Goal: Task Accomplishment & Management: Complete application form

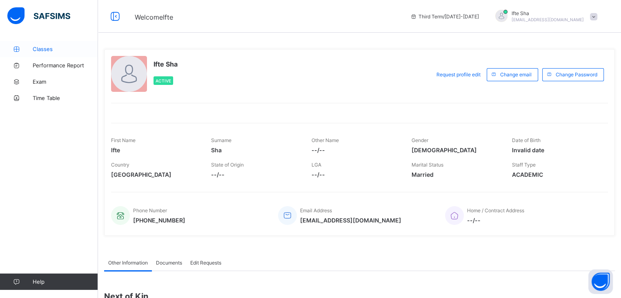
click at [25, 47] on icon at bounding box center [16, 49] width 33 height 6
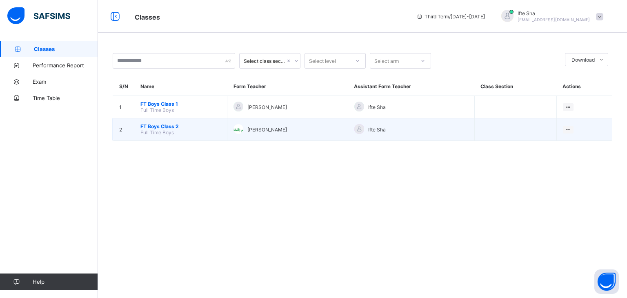
click at [162, 129] on span "FT Boys Class 2" at bounding box center [180, 126] width 80 height 6
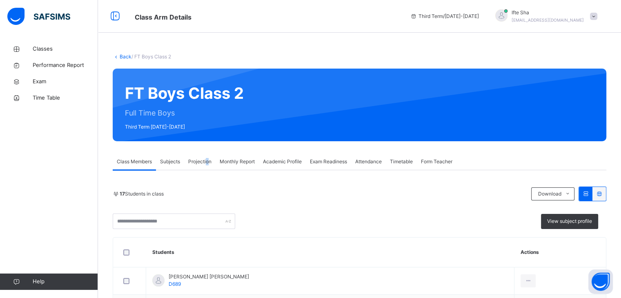
click at [207, 157] on div "Projection" at bounding box center [199, 162] width 31 height 16
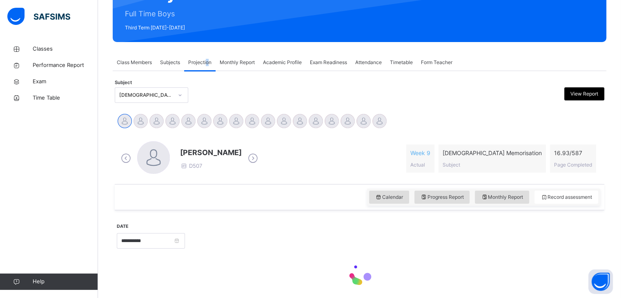
scroll to position [98, 0]
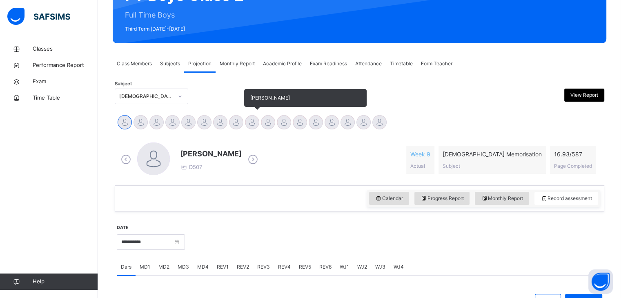
click at [252, 120] on div at bounding box center [252, 122] width 14 height 14
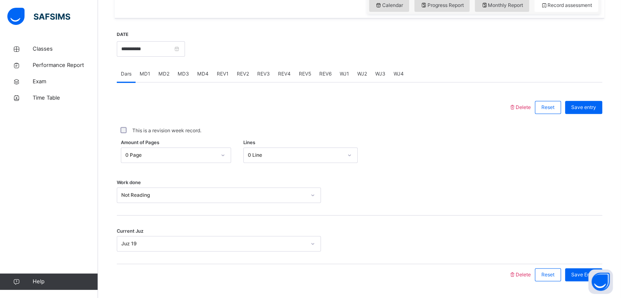
scroll to position [292, 0]
click at [223, 70] on span "REV1" at bounding box center [223, 73] width 12 height 7
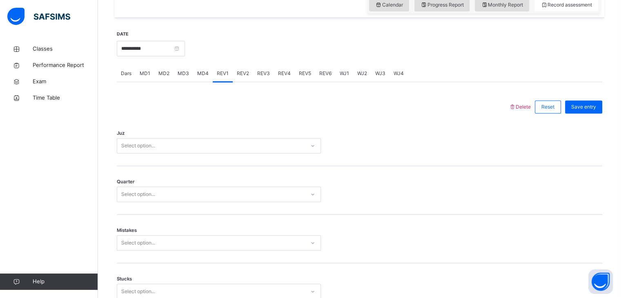
click at [265, 77] on div "REV3" at bounding box center [263, 73] width 21 height 16
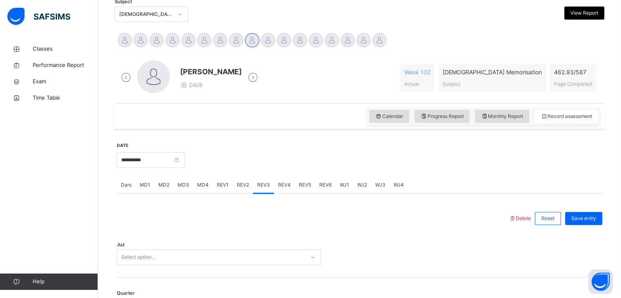
scroll to position [128, 0]
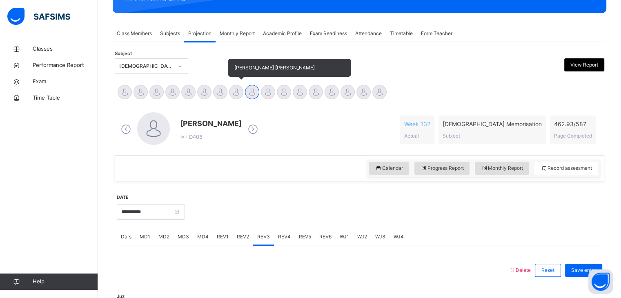
click at [235, 92] on div at bounding box center [236, 92] width 14 height 14
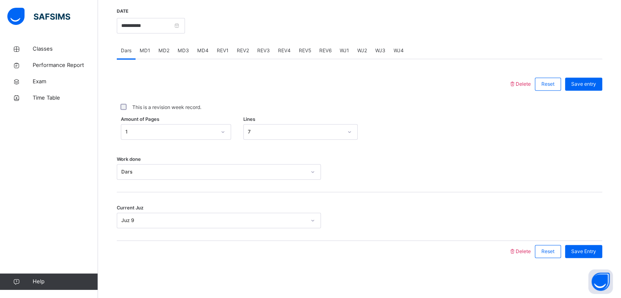
scroll to position [315, 0]
click at [264, 48] on span "REV3" at bounding box center [263, 49] width 13 height 7
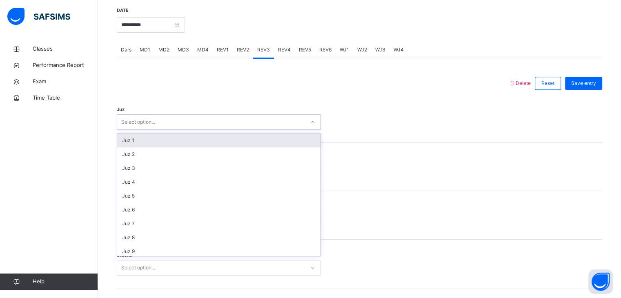
click at [180, 116] on div "Select option..." at bounding box center [211, 122] width 188 height 13
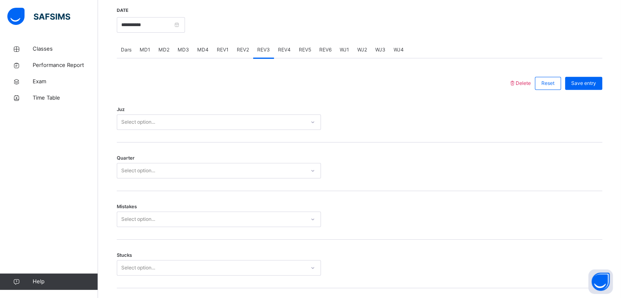
click at [181, 131] on div "Juz Select option..." at bounding box center [359, 118] width 485 height 49
click at [170, 120] on div "Select option..." at bounding box center [211, 122] width 188 height 13
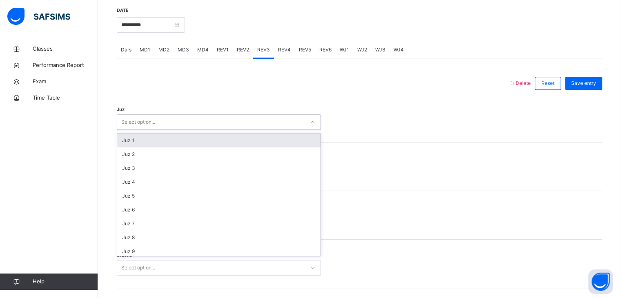
click at [157, 140] on div "Juz 1" at bounding box center [218, 141] width 203 height 14
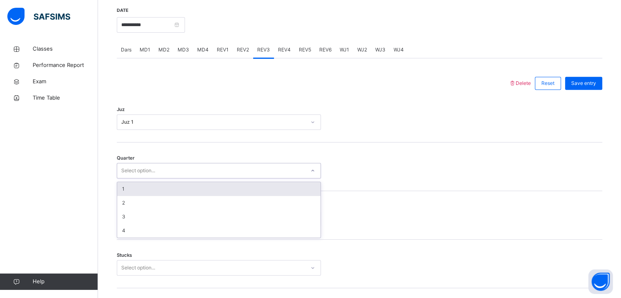
click at [151, 171] on div "Select option..." at bounding box center [138, 171] width 34 height 16
click at [145, 187] on div "1" at bounding box center [218, 189] width 203 height 14
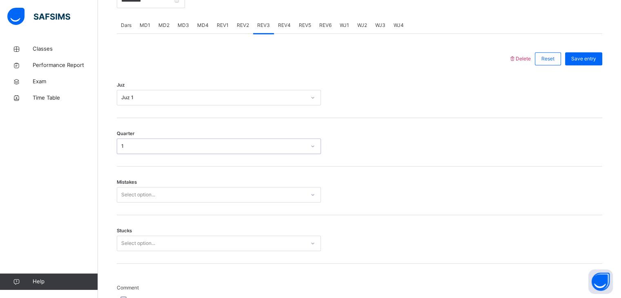
click at [141, 203] on div "Select option..." at bounding box center [219, 195] width 204 height 16
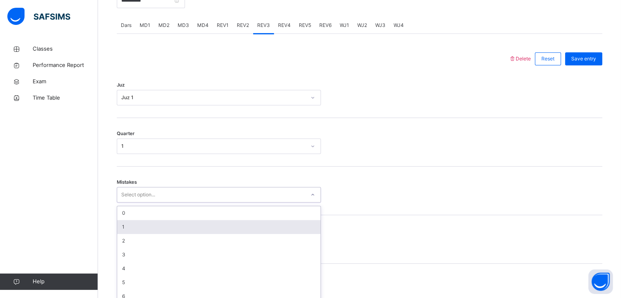
scroll to position [348, 0]
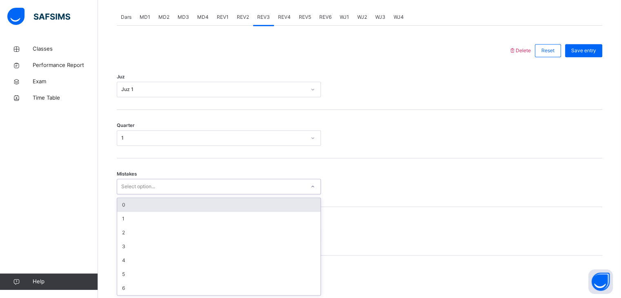
click at [123, 209] on div "0" at bounding box center [218, 205] width 203 height 14
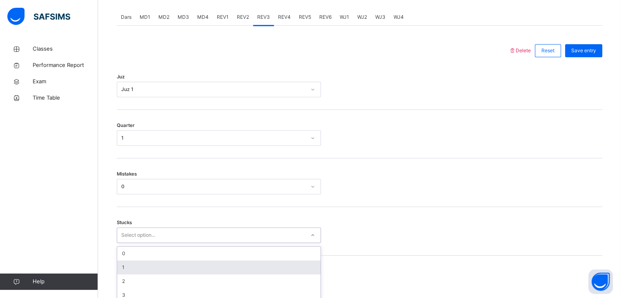
scroll to position [383, 0]
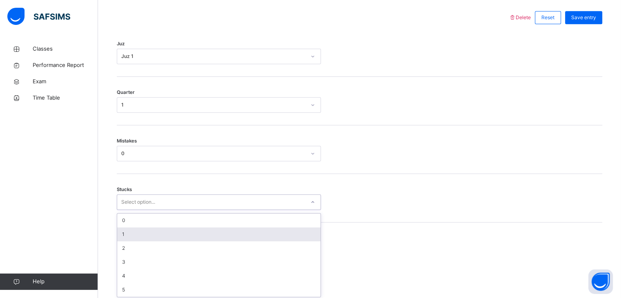
click at [135, 210] on div "option 1 focused, 2 of 6. 6 results available. Use Up and Down to choose option…" at bounding box center [219, 202] width 204 height 16
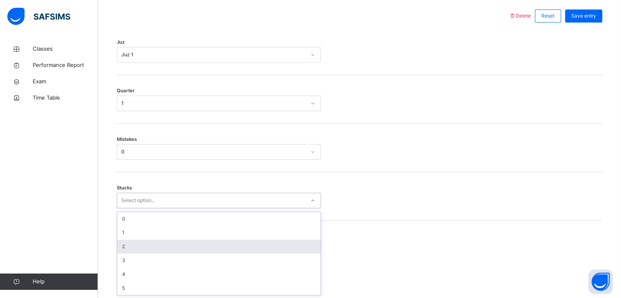
click at [133, 247] on div "2" at bounding box center [218, 247] width 203 height 14
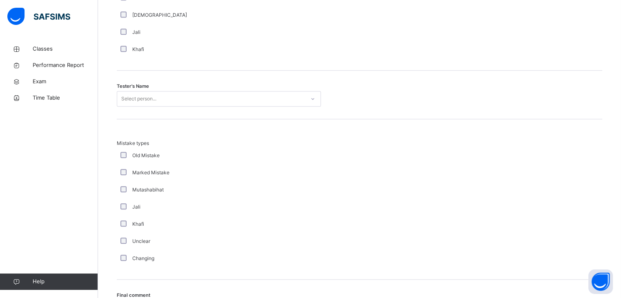
scroll to position [807, 0]
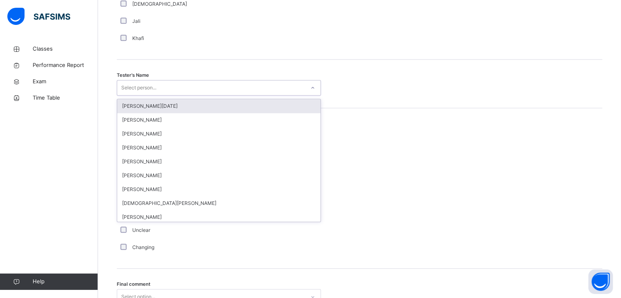
click at [146, 82] on div "Select person..." at bounding box center [138, 88] width 35 height 16
type input "****"
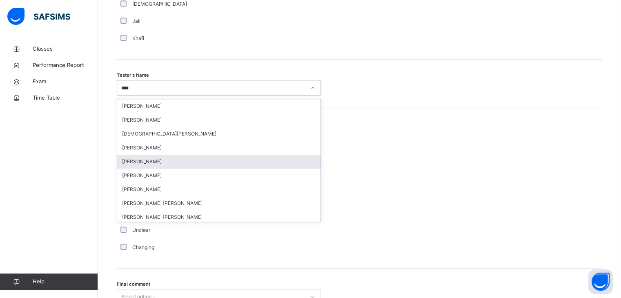
click at [140, 157] on div "[PERSON_NAME]" at bounding box center [218, 162] width 203 height 14
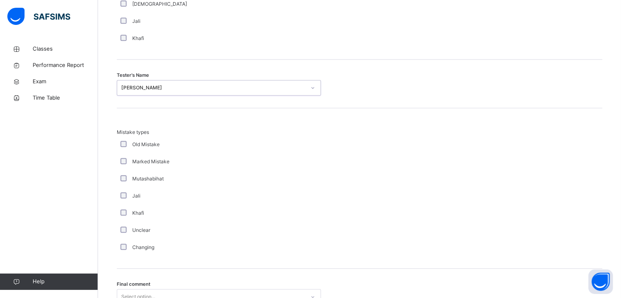
click at [136, 295] on div "Select option..." at bounding box center [219, 297] width 204 height 16
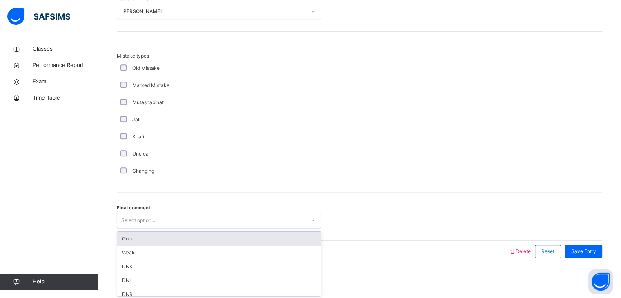
click at [140, 237] on div "Good" at bounding box center [218, 239] width 203 height 14
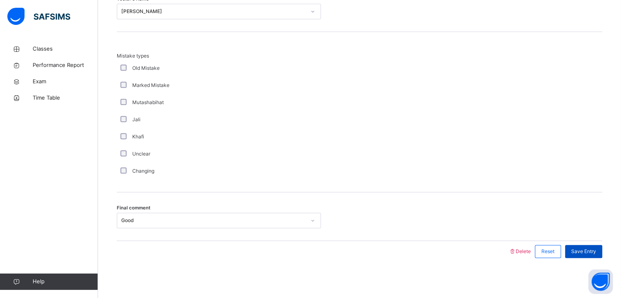
click at [596, 250] on span "Save Entry" at bounding box center [583, 251] width 25 height 7
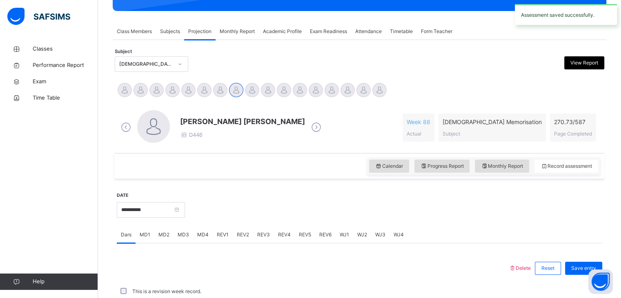
scroll to position [315, 0]
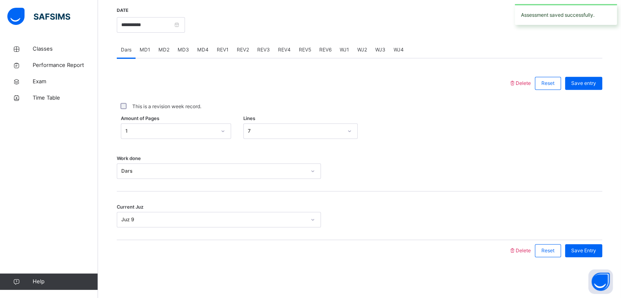
click at [281, 53] on span "REV4" at bounding box center [284, 49] width 13 height 7
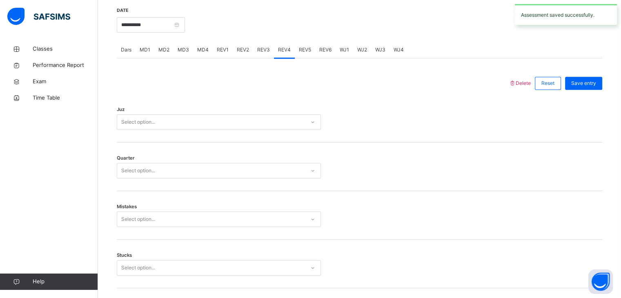
scroll to position [884, 0]
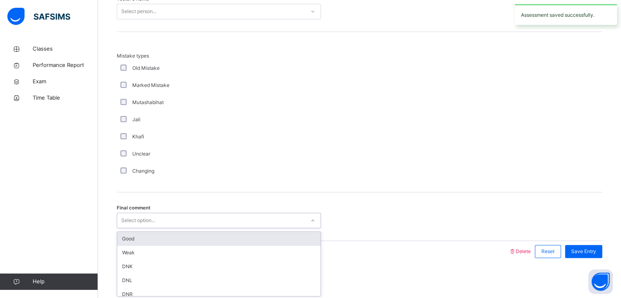
click at [189, 219] on div "Select option..." at bounding box center [211, 220] width 188 height 13
click at [178, 235] on div "Good" at bounding box center [218, 239] width 203 height 14
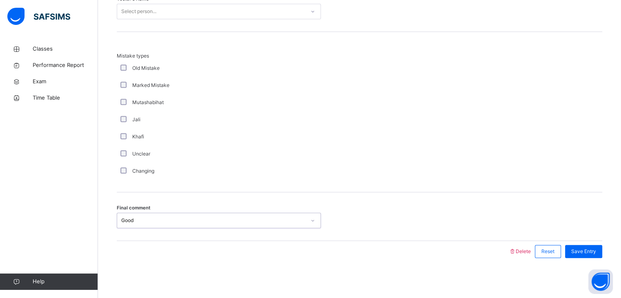
click at [202, 8] on div "Select person..." at bounding box center [211, 11] width 188 height 13
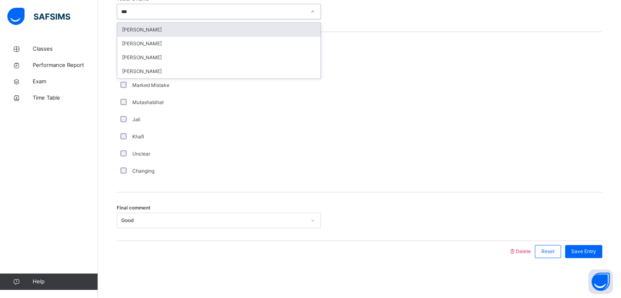
type input "****"
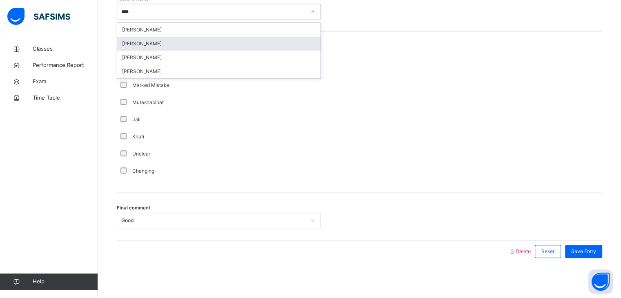
click at [221, 40] on div "[PERSON_NAME]" at bounding box center [218, 44] width 203 height 14
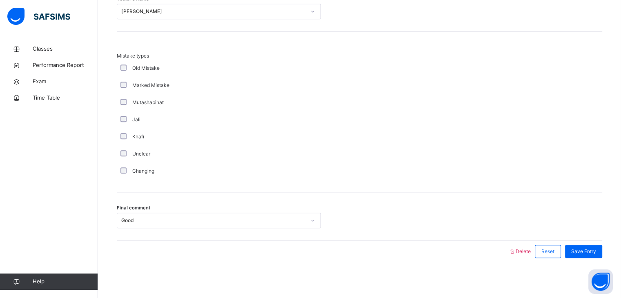
click at [221, 40] on div "Mistake types Old Mistake Marked Mistake Mutashabihat Jali Khafi Unclear Changi…" at bounding box center [359, 112] width 485 height 160
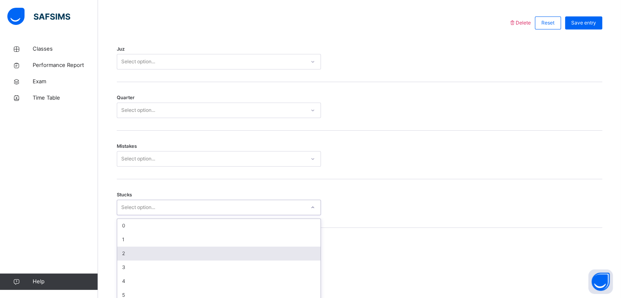
scroll to position [383, 0]
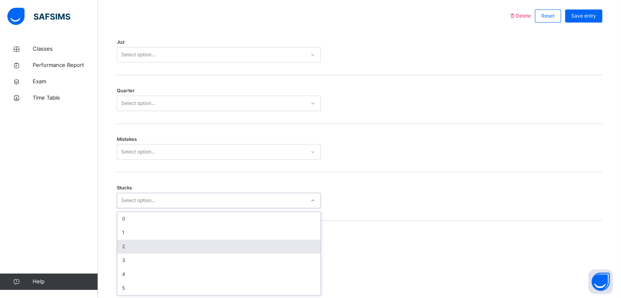
click at [160, 208] on div "option 2 focused, 3 of 6. 6 results available. Use Up and Down to choose option…" at bounding box center [219, 201] width 204 height 16
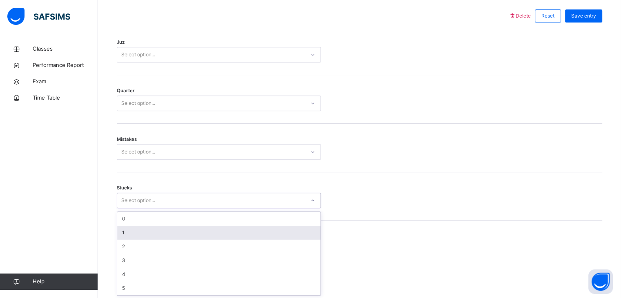
click at [158, 232] on div "1" at bounding box center [218, 233] width 203 height 14
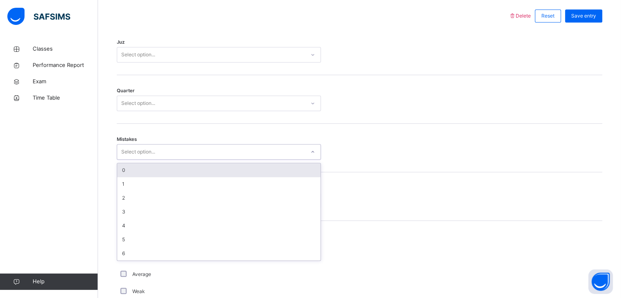
click at [176, 149] on div "Select option..." at bounding box center [211, 152] width 188 height 13
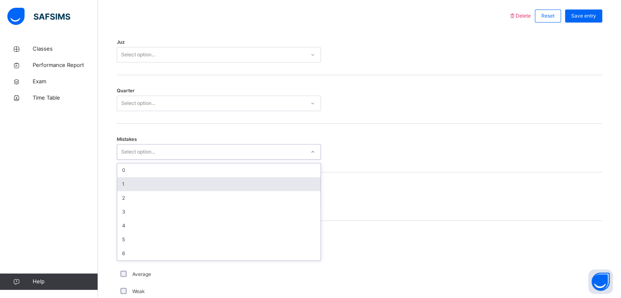
click at [145, 189] on div "1" at bounding box center [218, 184] width 203 height 14
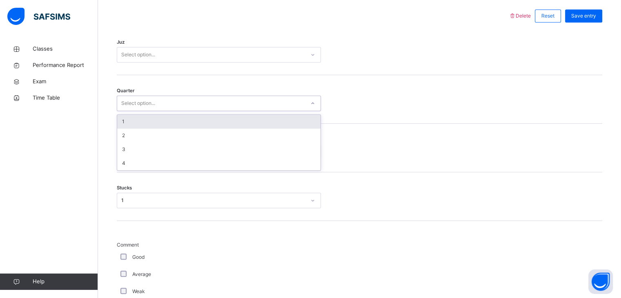
click at [207, 98] on div "Select option..." at bounding box center [211, 103] width 188 height 13
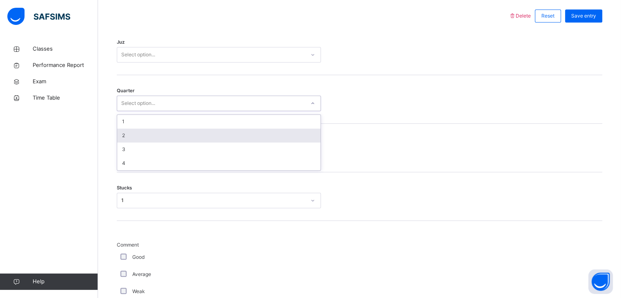
click at [155, 132] on div "2" at bounding box center [218, 136] width 203 height 14
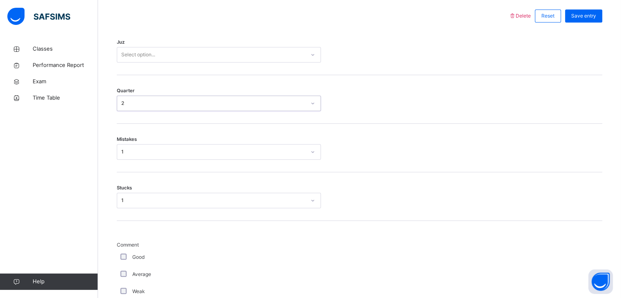
click at [214, 49] on div "Select option..." at bounding box center [211, 55] width 188 height 13
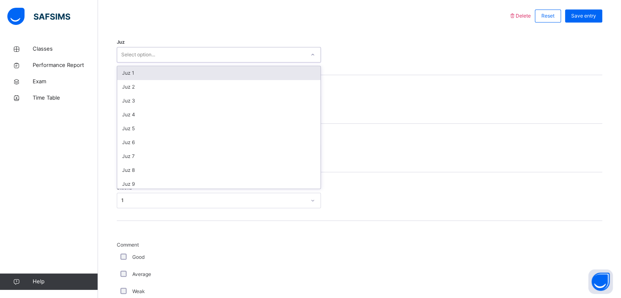
click at [199, 71] on div "Juz 1" at bounding box center [218, 73] width 203 height 14
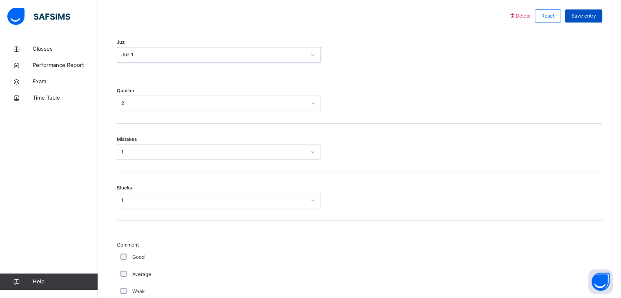
click at [591, 17] on span "Save entry" at bounding box center [583, 15] width 25 height 7
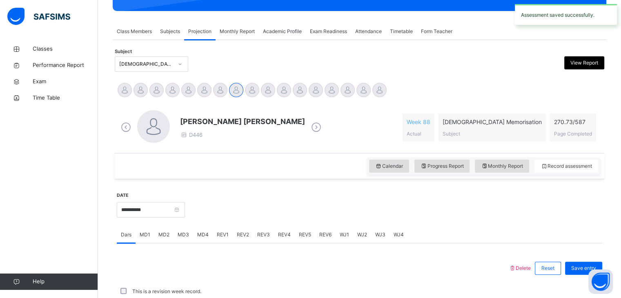
scroll to position [315, 0]
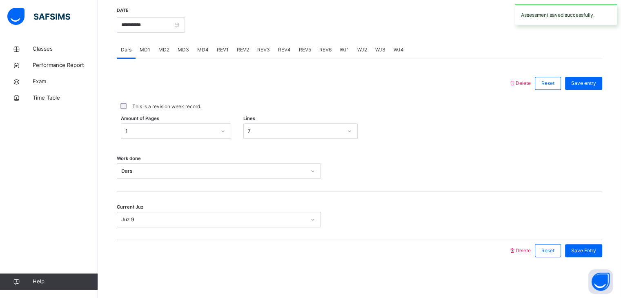
click at [268, 46] on div "REV3" at bounding box center [263, 50] width 21 height 16
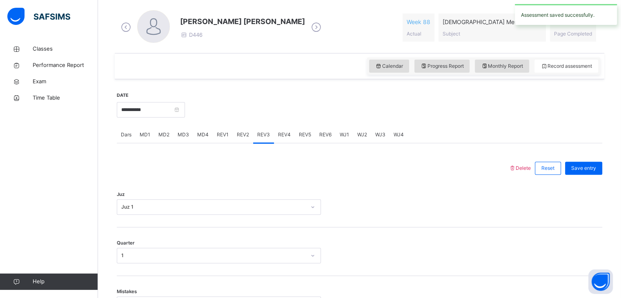
scroll to position [219, 0]
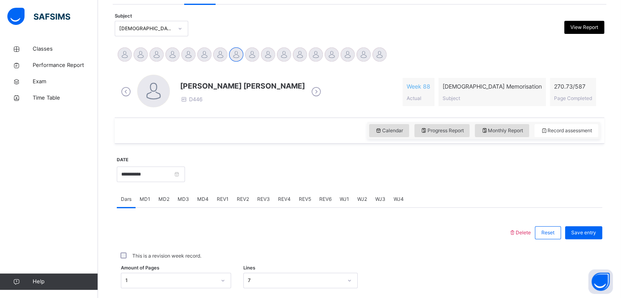
scroll to position [212, 0]
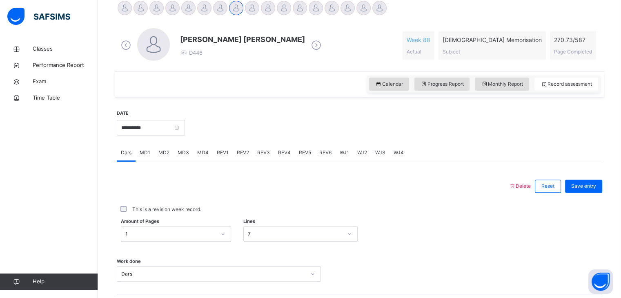
click at [147, 155] on span "MD1" at bounding box center [145, 152] width 11 height 7
click at [203, 156] on span "MD4" at bounding box center [202, 152] width 11 height 7
click at [169, 156] on div "MD2" at bounding box center [163, 153] width 19 height 16
click at [218, 154] on span "REV1" at bounding box center [223, 152] width 12 height 7
click at [237, 157] on div "REV2" at bounding box center [243, 153] width 20 height 16
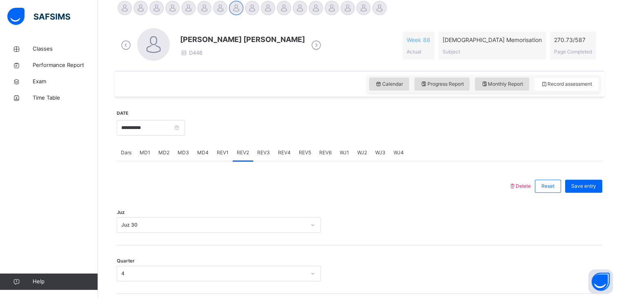
click at [255, 152] on div "REV3" at bounding box center [263, 153] width 21 height 16
click at [281, 147] on div "REV4" at bounding box center [284, 153] width 21 height 16
click at [125, 156] on span "Dars" at bounding box center [126, 152] width 11 height 7
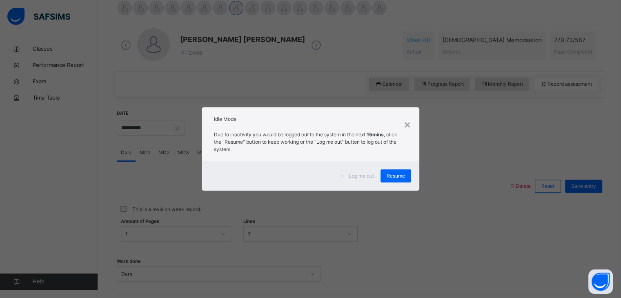
click at [388, 190] on div "Log me out Resume" at bounding box center [310, 175] width 217 height 29
click at [390, 171] on div "Resume" at bounding box center [396, 175] width 31 height 13
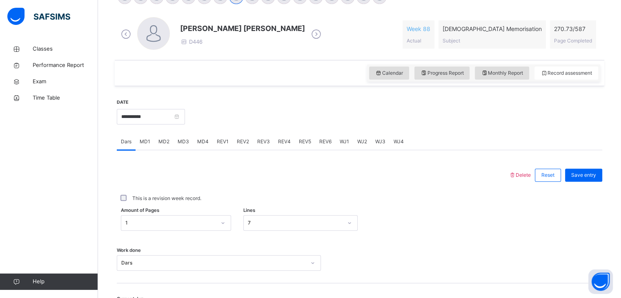
scroll to position [149, 0]
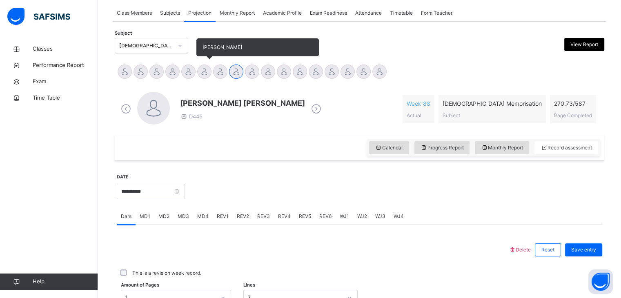
click at [202, 71] on div at bounding box center [204, 72] width 14 height 14
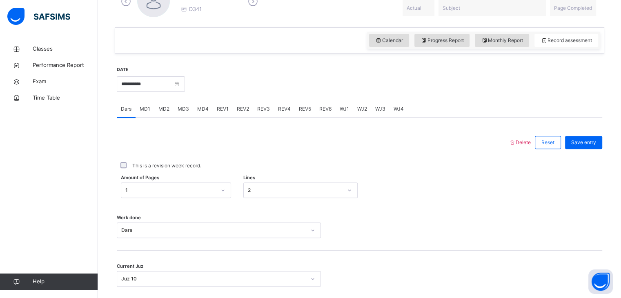
scroll to position [258, 0]
click at [146, 107] on span "MD1" at bounding box center [145, 107] width 11 height 7
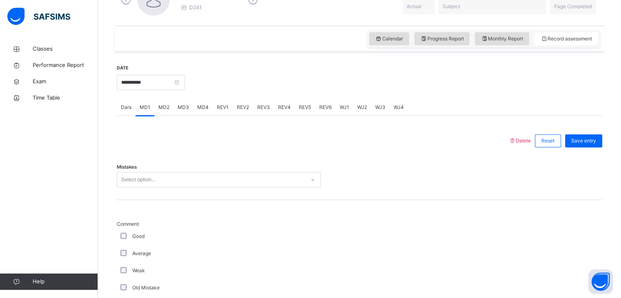
click at [164, 111] on div "MD2" at bounding box center [163, 107] width 19 height 16
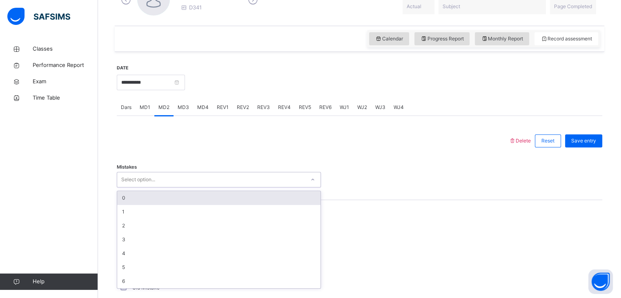
click at [160, 180] on div "Select option..." at bounding box center [211, 180] width 188 height 13
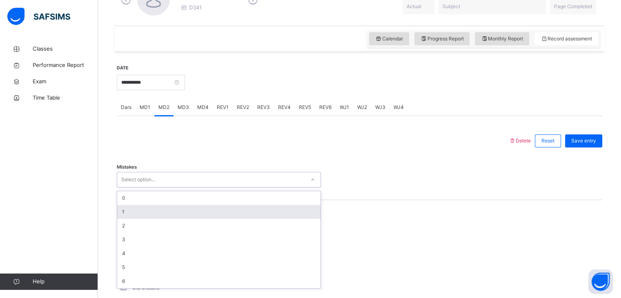
click at [119, 206] on div "1" at bounding box center [218, 212] width 203 height 14
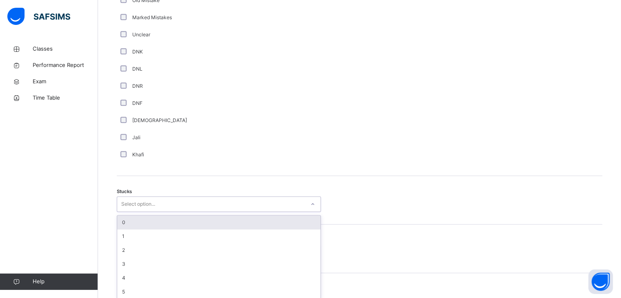
click at [123, 212] on div "option 0 focused, 1 of 6. 6 results available. Use Up and Down to choose option…" at bounding box center [219, 204] width 204 height 16
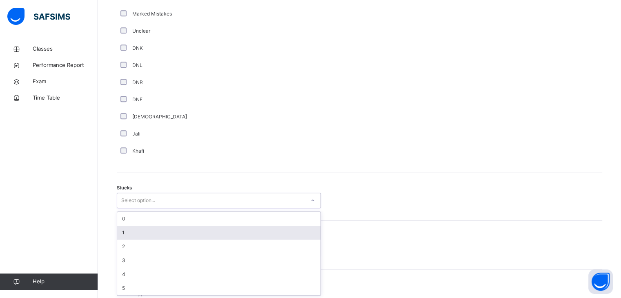
click at [123, 238] on div "1" at bounding box center [218, 233] width 203 height 14
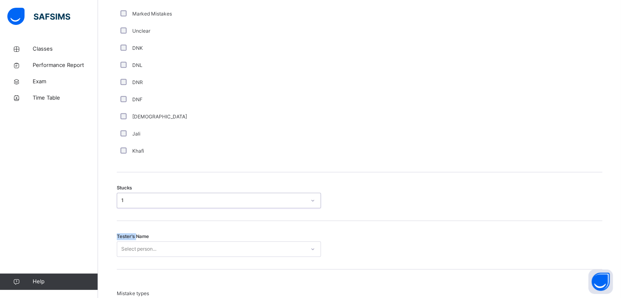
click at [123, 238] on span "Tester's Name" at bounding box center [133, 236] width 32 height 7
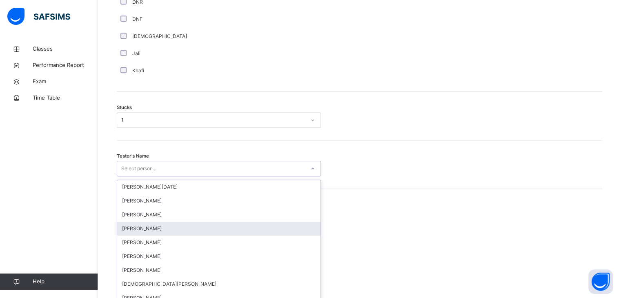
click at [127, 176] on div "option [PERSON_NAME] focused, 4 of 88. 88 results available. Use Up and Down to…" at bounding box center [219, 169] width 204 height 16
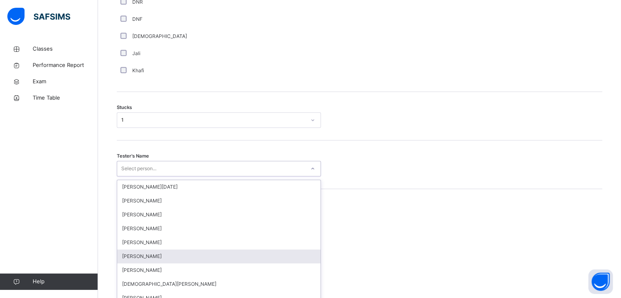
scroll to position [637, 0]
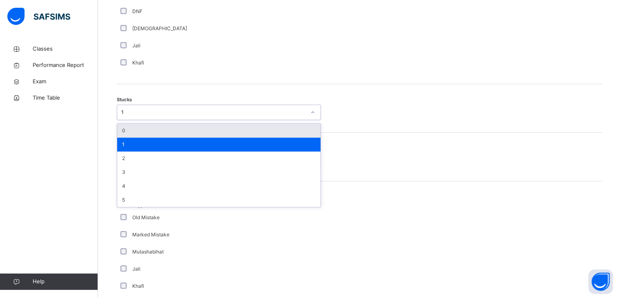
click at [173, 114] on div "1" at bounding box center [213, 112] width 185 height 7
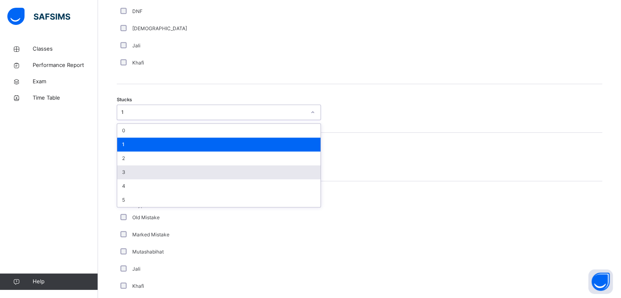
click at [124, 170] on div "3" at bounding box center [218, 172] width 203 height 14
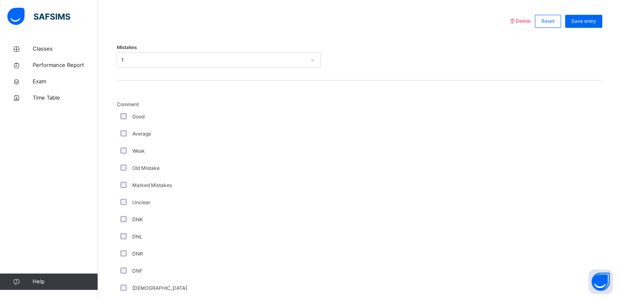
scroll to position [378, 0]
click at [122, 121] on div "Good" at bounding box center [219, 115] width 204 height 17
click at [125, 118] on div "Good" at bounding box center [219, 115] width 200 height 7
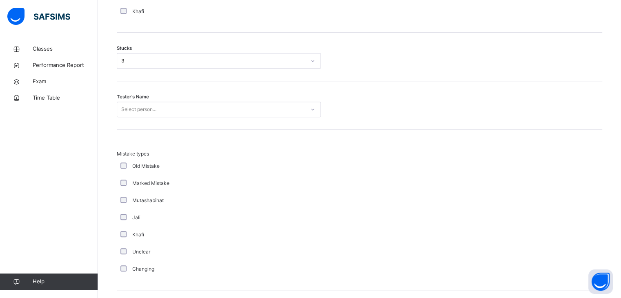
scroll to position [688, 0]
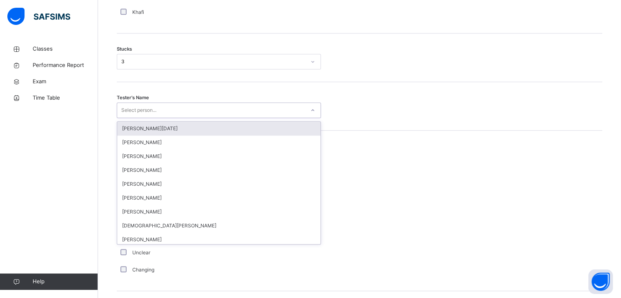
click at [134, 114] on div "Select person..." at bounding box center [138, 110] width 35 height 16
type input "*"
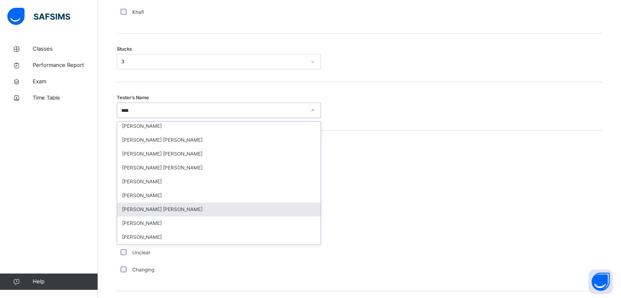
scroll to position [0, 0]
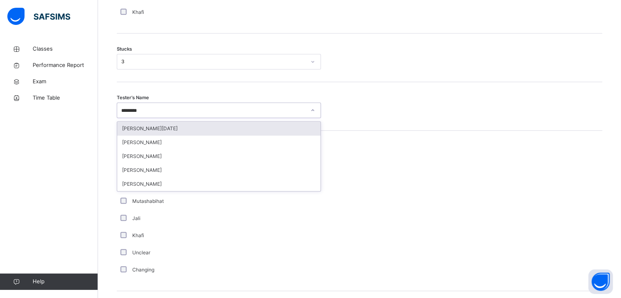
type input "*********"
click at [161, 131] on div "[PERSON_NAME]" at bounding box center [218, 129] width 203 height 14
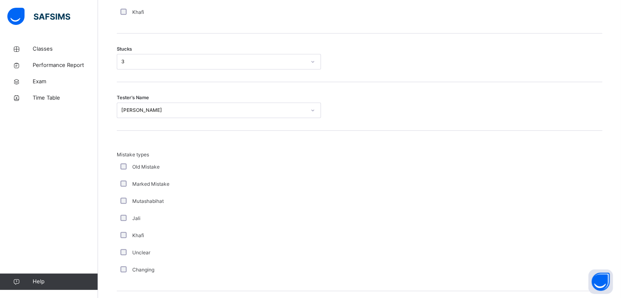
scroll to position [787, 0]
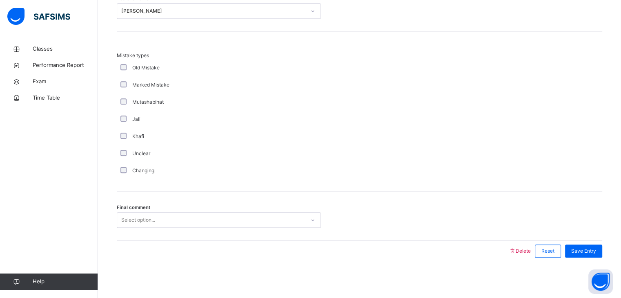
click at [125, 214] on div "Select option..." at bounding box center [138, 220] width 34 height 16
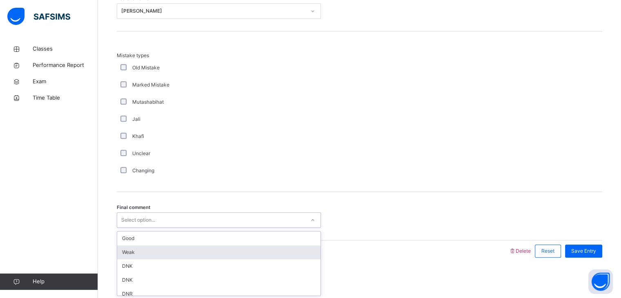
click at [142, 250] on div "Weak" at bounding box center [218, 252] width 203 height 14
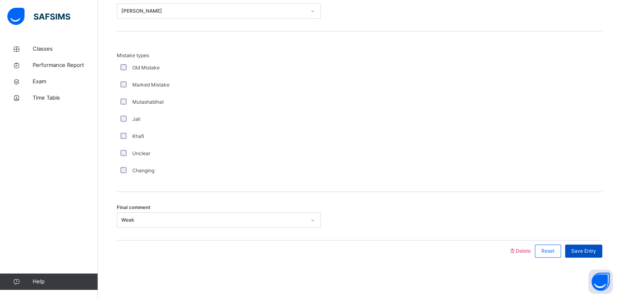
click at [582, 255] on div "Save Entry" at bounding box center [583, 251] width 37 height 13
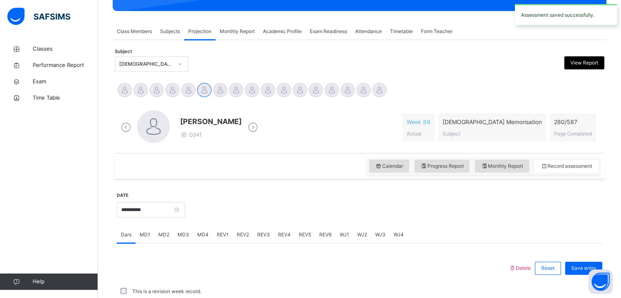
scroll to position [315, 0]
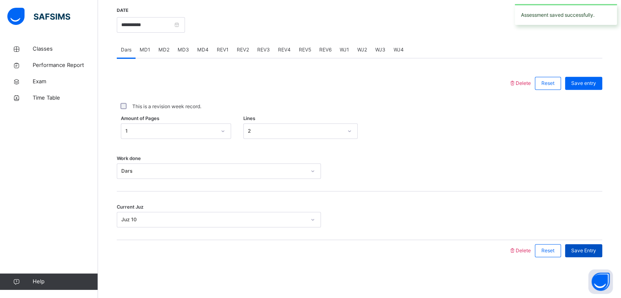
click at [581, 256] on div "Save Entry" at bounding box center [583, 250] width 37 height 13
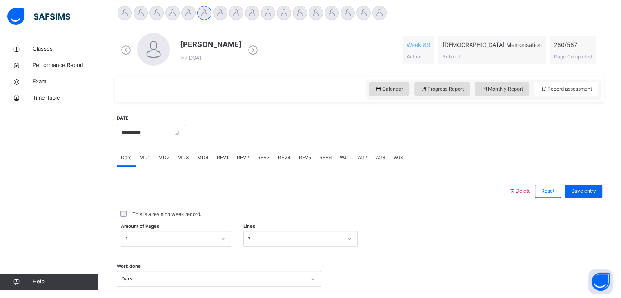
scroll to position [208, 0]
click at [204, 151] on div "MD4" at bounding box center [203, 157] width 20 height 16
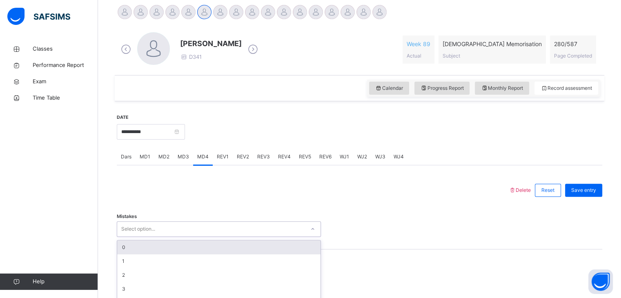
click at [132, 232] on div "option 0 focused, 1 of 7. 7 results available. Use Up and Down to choose option…" at bounding box center [219, 229] width 204 height 16
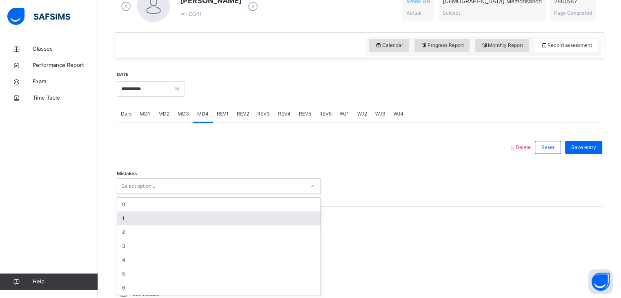
click at [121, 223] on div "1" at bounding box center [218, 219] width 203 height 14
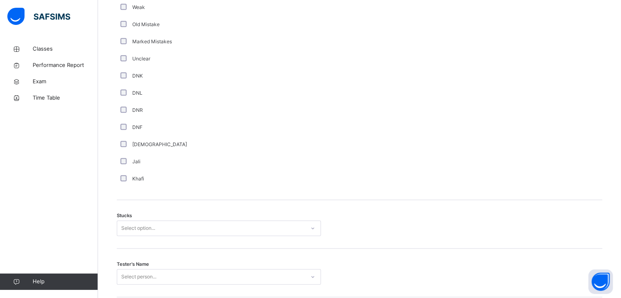
scroll to position [521, 0]
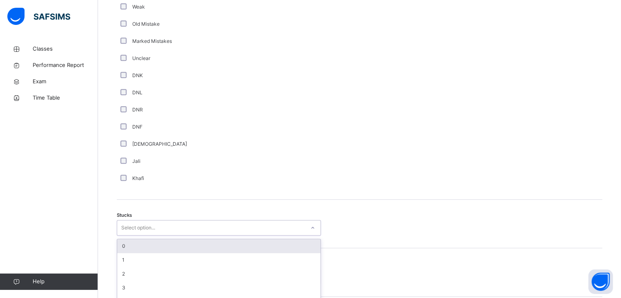
click at [125, 231] on div "option 0 focused, 1 of 6. 6 results available. Use Up and Down to choose option…" at bounding box center [219, 228] width 204 height 16
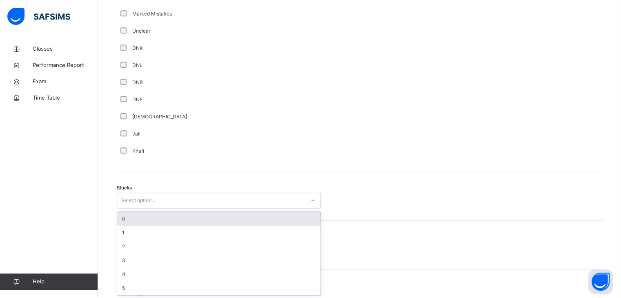
click at [123, 222] on div "0" at bounding box center [218, 219] width 203 height 14
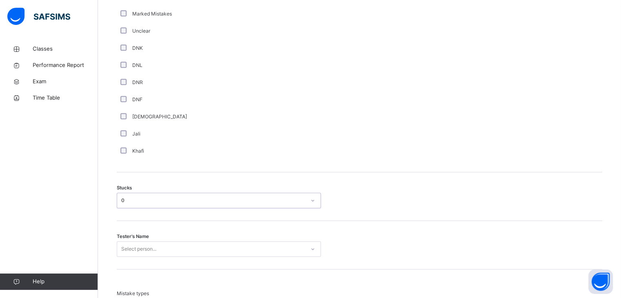
click at [141, 244] on div "Select person..." at bounding box center [219, 249] width 204 height 16
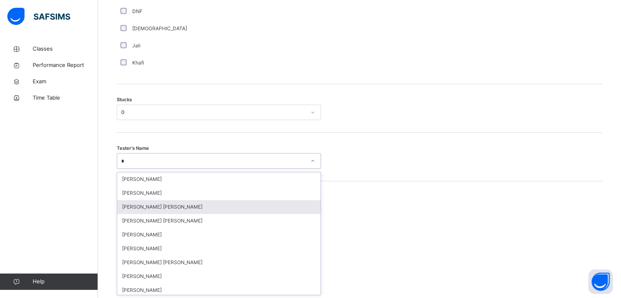
type input "**"
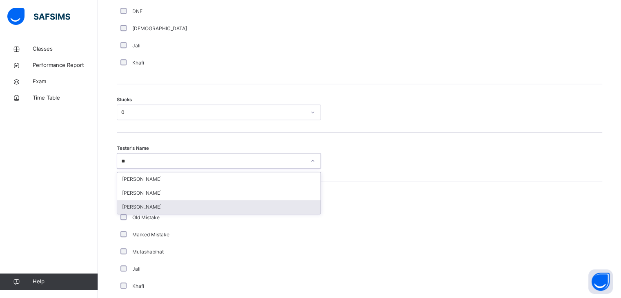
click at [141, 209] on div "[PERSON_NAME]" at bounding box center [218, 207] width 203 height 14
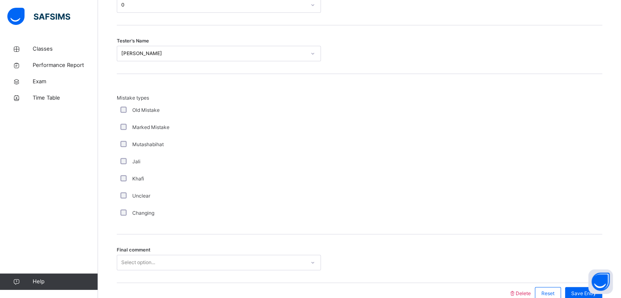
scroll to position [787, 0]
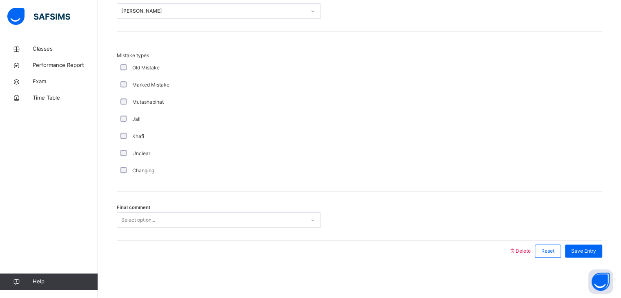
click at [136, 228] on div "Select option..." at bounding box center [219, 220] width 204 height 16
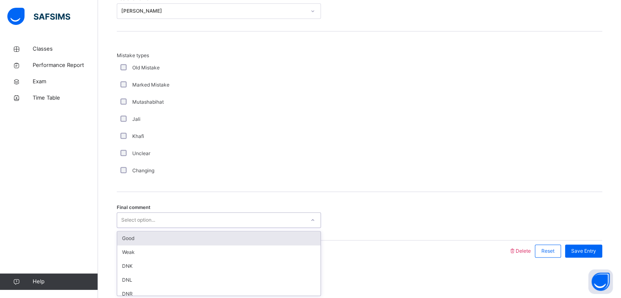
click at [131, 240] on div "Good" at bounding box center [218, 239] width 203 height 14
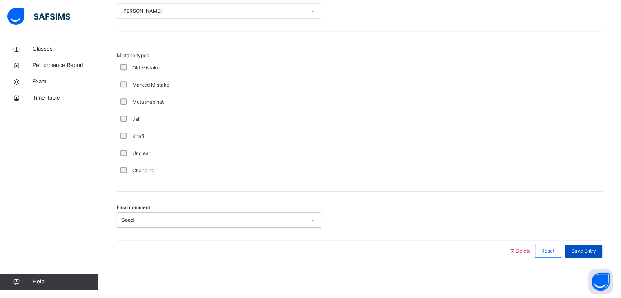
click at [583, 252] on span "Save Entry" at bounding box center [583, 250] width 25 height 7
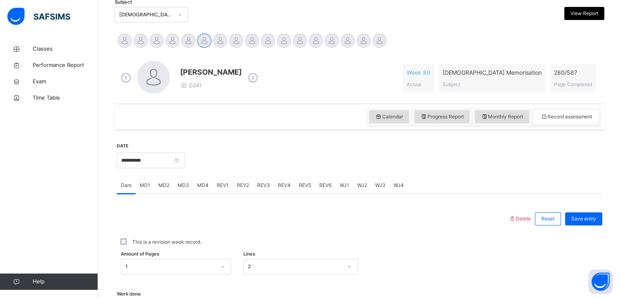
scroll to position [178, 0]
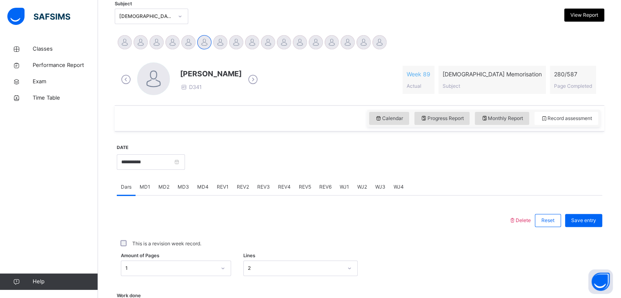
click at [217, 187] on span "REV1" at bounding box center [223, 186] width 12 height 7
click at [139, 255] on div "Select option..." at bounding box center [219, 260] width 204 height 16
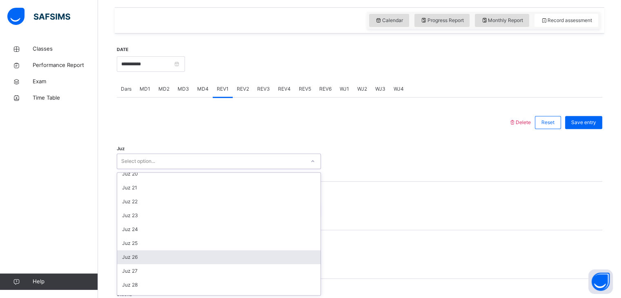
scroll to position [269, 0]
click at [139, 250] on div "Juz 26" at bounding box center [218, 257] width 203 height 14
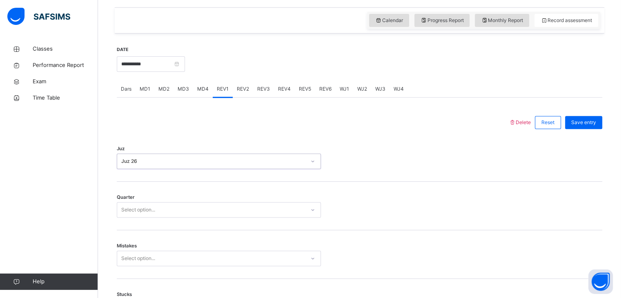
click at [141, 213] on div "Select option..." at bounding box center [138, 210] width 34 height 16
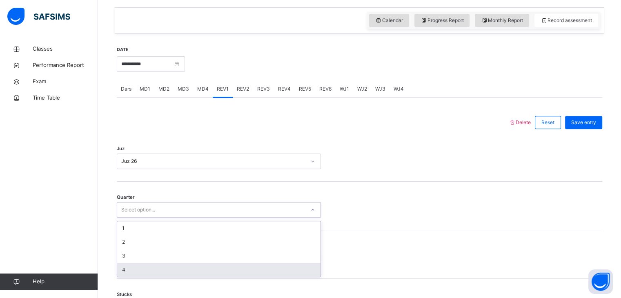
click at [125, 267] on div "4" at bounding box center [218, 270] width 203 height 14
click at [124, 253] on div "option 0 focused, 1 of 7. 7 results available. Use Up and Down to choose option…" at bounding box center [219, 259] width 204 height 16
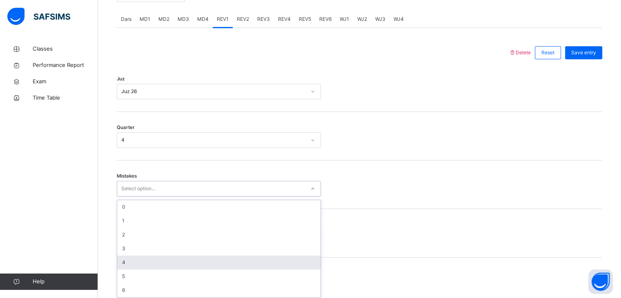
scroll to position [348, 0]
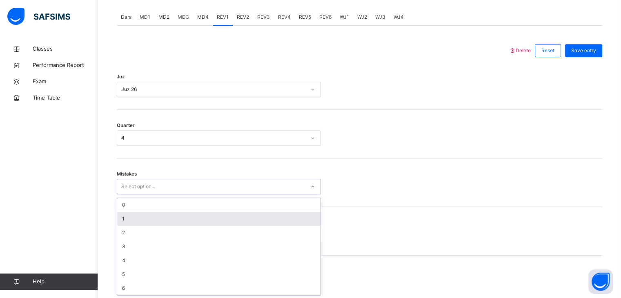
click at [124, 224] on div "1" at bounding box center [218, 219] width 203 height 14
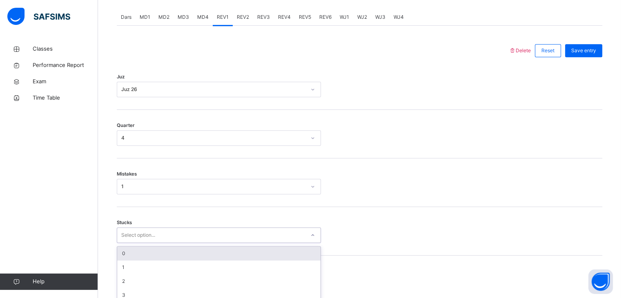
click at [126, 234] on div "option 0 focused, 1 of 6. 6 results available. Use Up and Down to choose option…" at bounding box center [219, 235] width 204 height 16
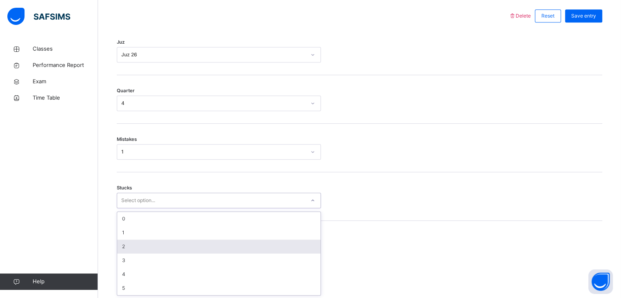
click at [127, 241] on div "2" at bounding box center [218, 247] width 203 height 14
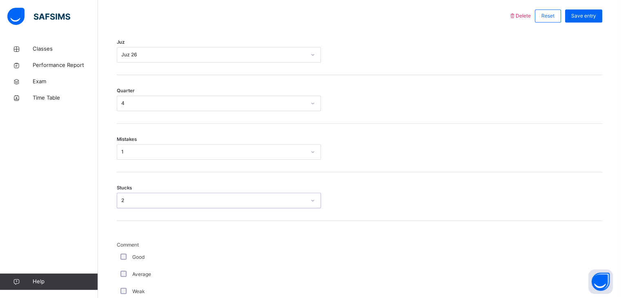
click at [120, 254] on div "Good" at bounding box center [219, 257] width 200 height 7
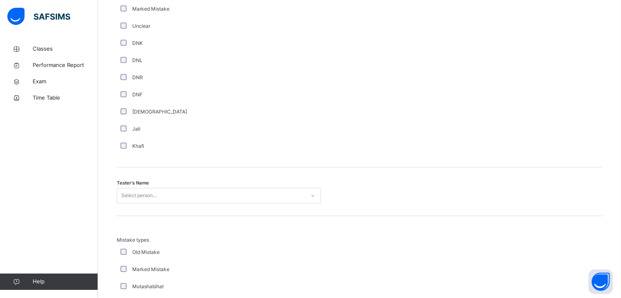
scroll to position [698, 0]
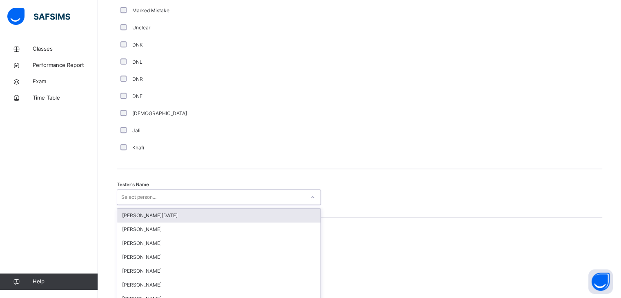
click at [139, 191] on div "option [PERSON_NAME][DATE] focused, 1 of 88. 88 results available. Use Up and D…" at bounding box center [219, 197] width 204 height 16
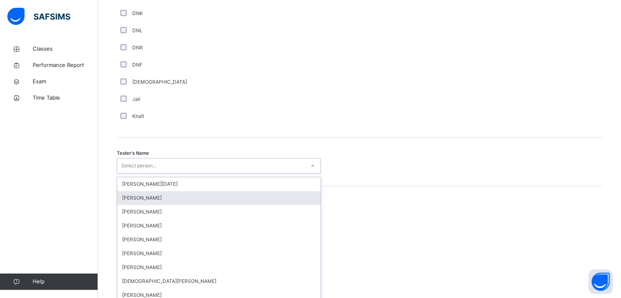
scroll to position [734, 0]
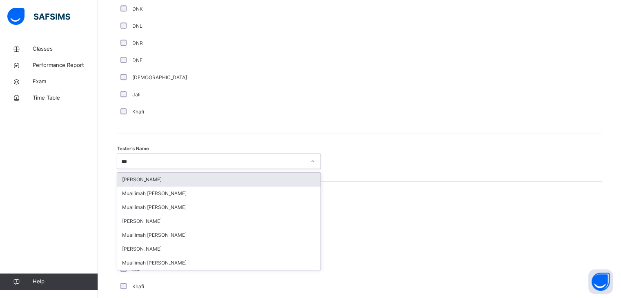
type input "****"
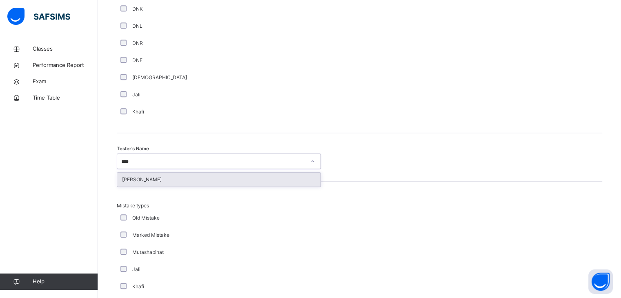
click at [130, 181] on div "[PERSON_NAME]" at bounding box center [218, 180] width 203 height 14
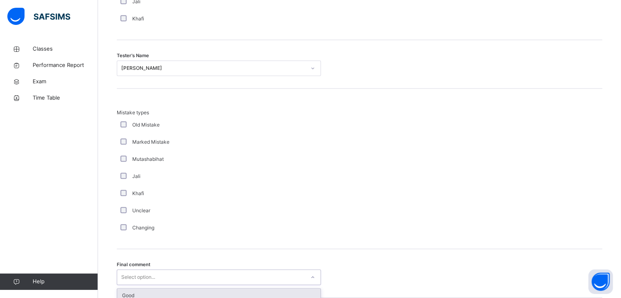
scroll to position [884, 0]
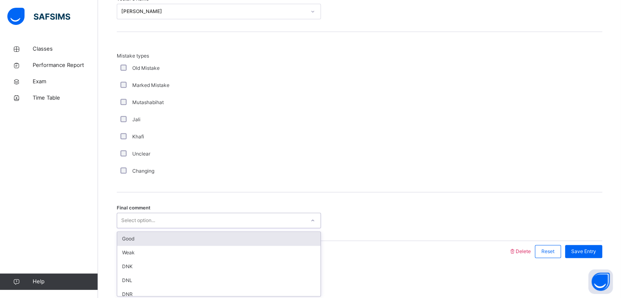
click at [138, 228] on div "option Good focused, 1 of 6. 6 results available. Use Up and Down to choose opt…" at bounding box center [219, 221] width 204 height 16
click at [126, 240] on div "Good" at bounding box center [218, 239] width 203 height 14
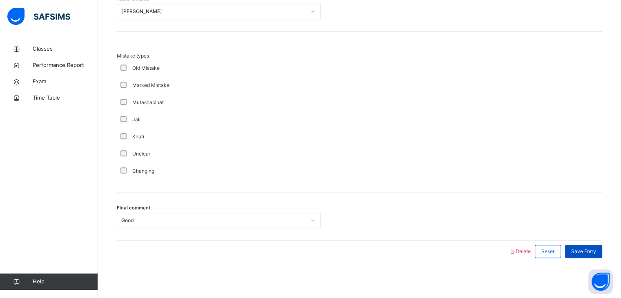
click at [579, 245] on div "Save Entry" at bounding box center [583, 251] width 37 height 13
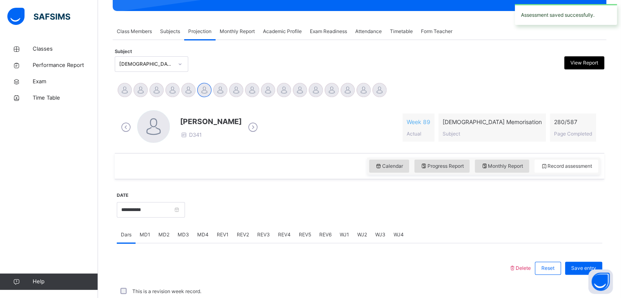
scroll to position [315, 0]
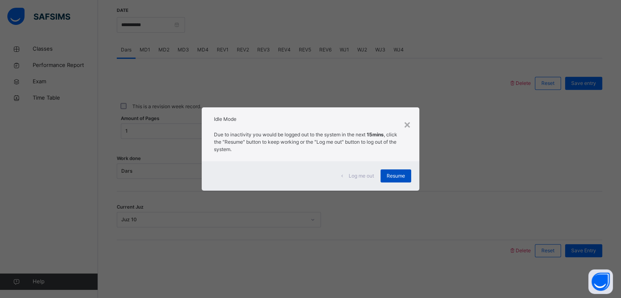
click at [406, 174] on div "Resume" at bounding box center [396, 175] width 31 height 13
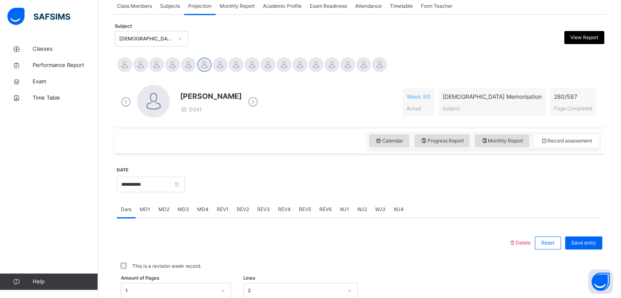
scroll to position [155, 0]
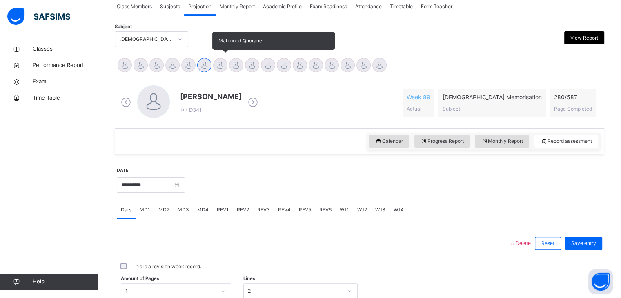
click at [220, 69] on div at bounding box center [220, 65] width 14 height 14
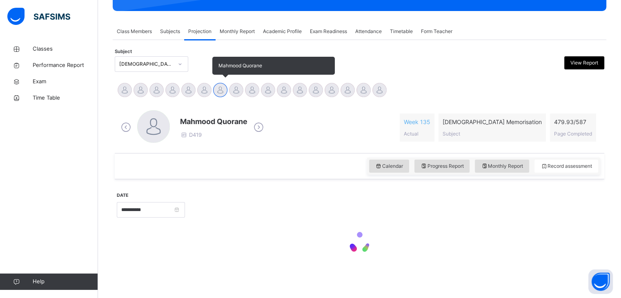
scroll to position [130, 0]
click at [230, 62] on span "Mahmood Quorane" at bounding box center [240, 65] width 44 height 6
click at [238, 96] on div at bounding box center [236, 90] width 14 height 14
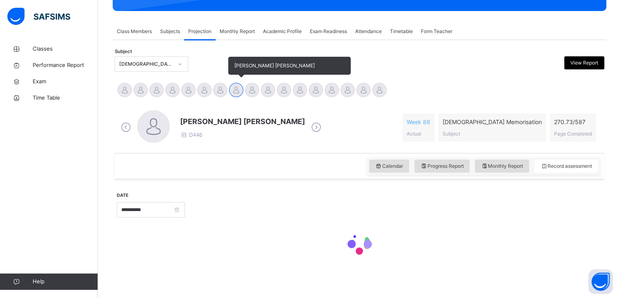
click at [242, 89] on div at bounding box center [236, 90] width 14 height 14
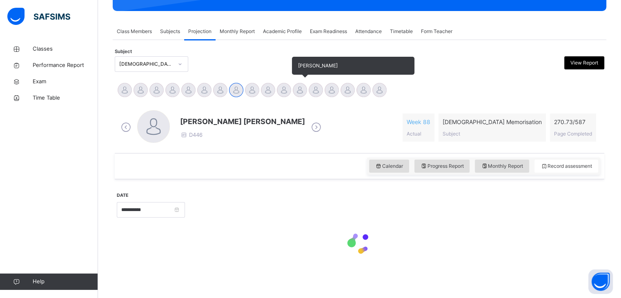
click at [302, 88] on div at bounding box center [300, 90] width 14 height 14
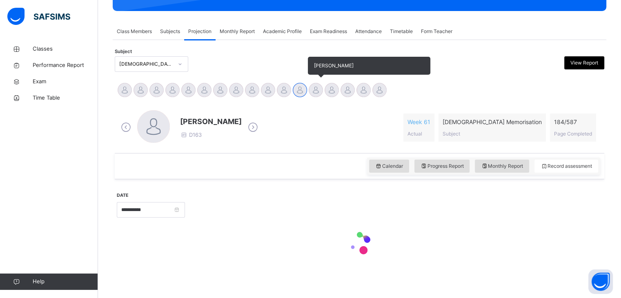
click at [316, 84] on div at bounding box center [316, 90] width 14 height 14
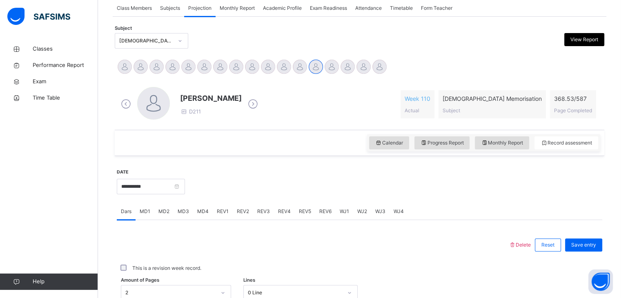
scroll to position [159, 0]
